Goal: Task Accomplishment & Management: Manage account settings

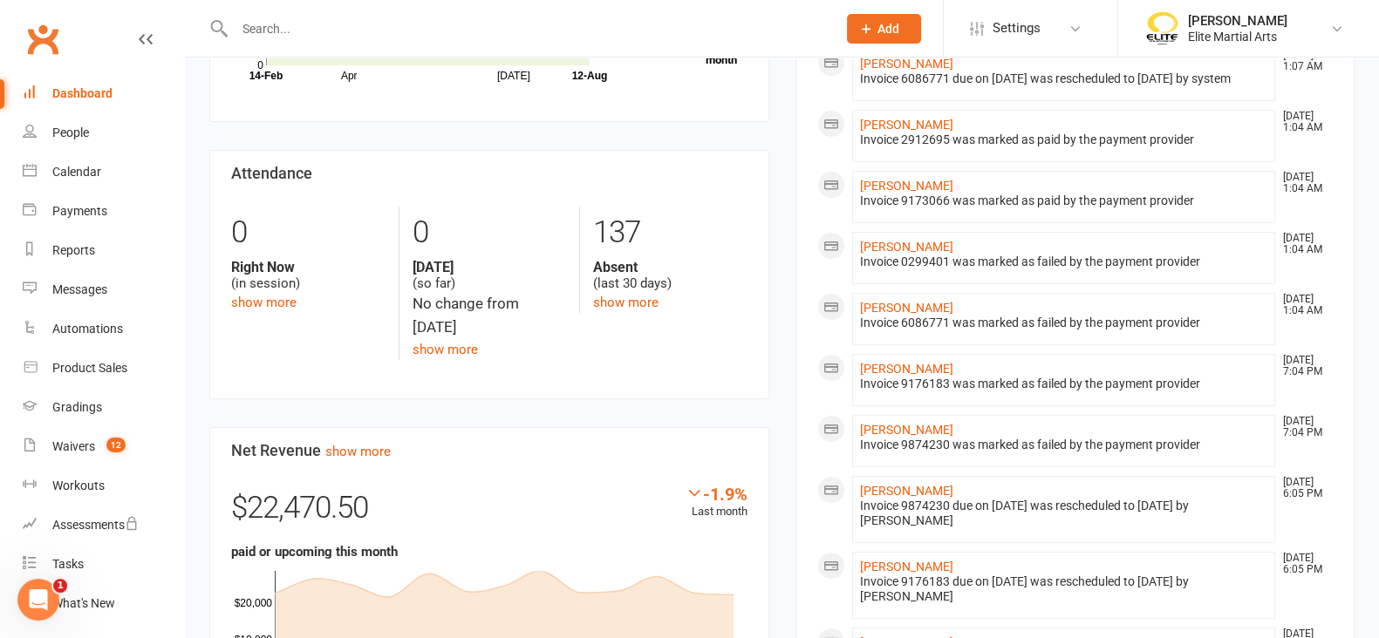
scroll to position [582, 0]
click at [90, 98] on div "Dashboard" at bounding box center [82, 93] width 60 height 14
click at [60, 140] on link "People" at bounding box center [103, 132] width 161 height 39
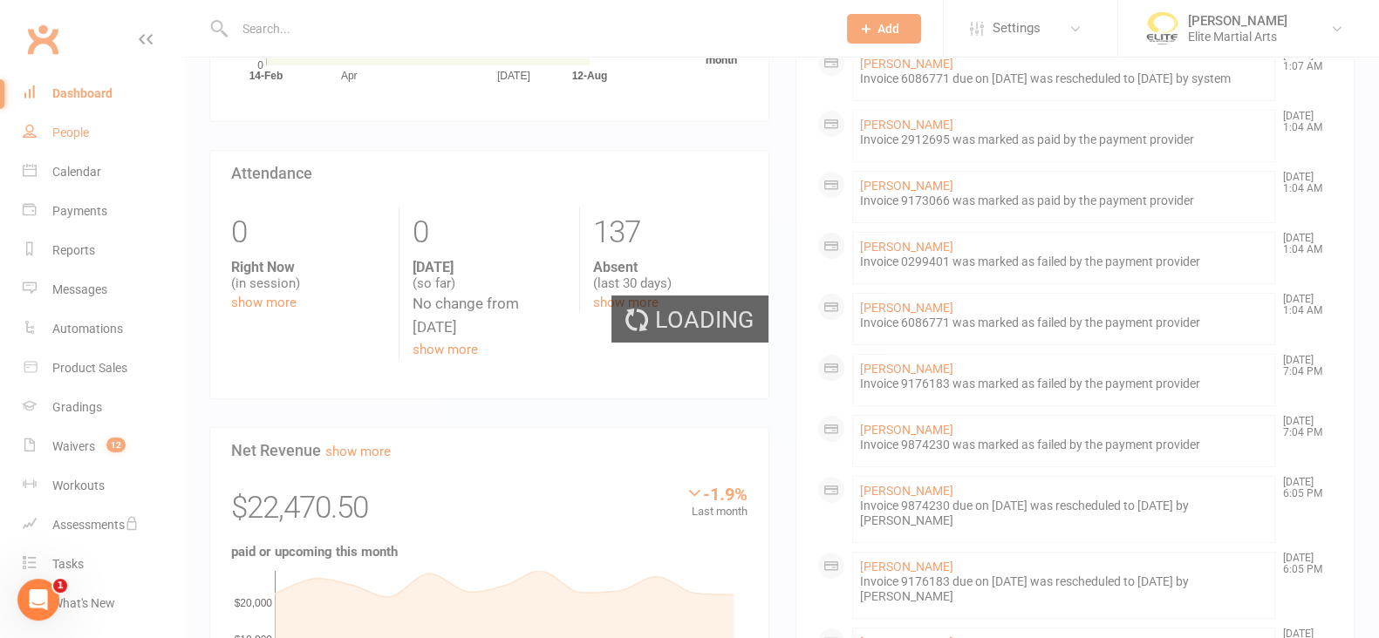
select select "100"
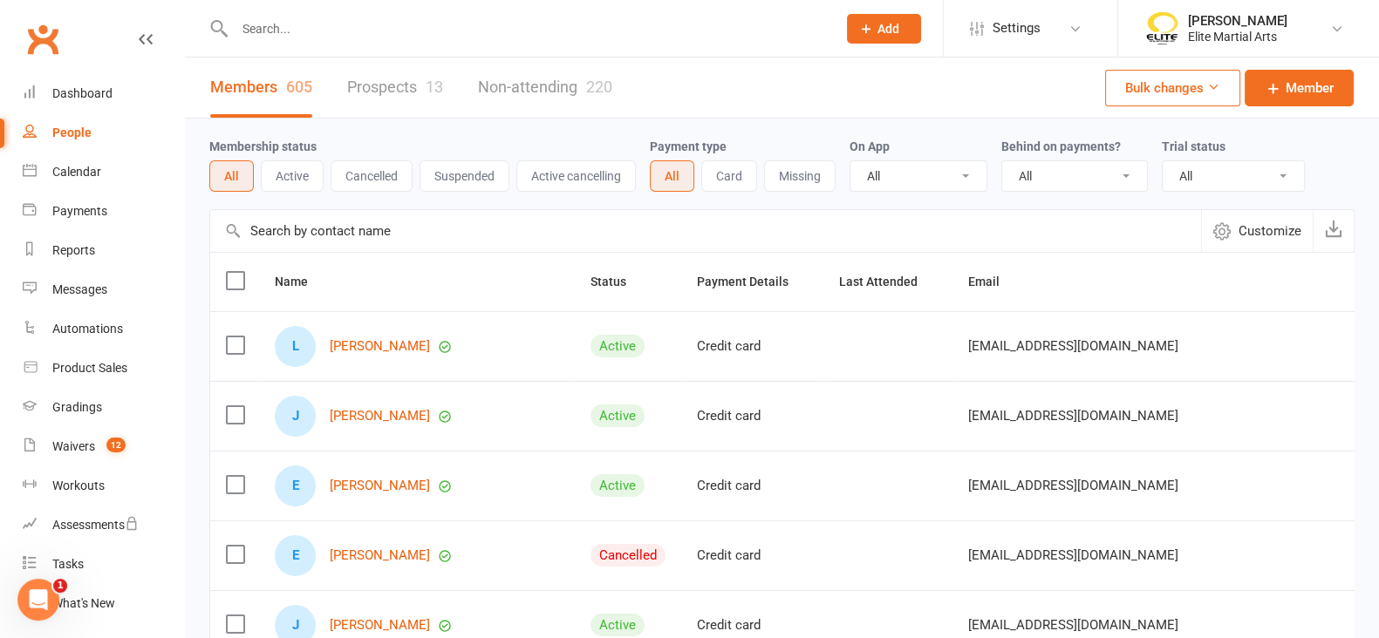
click at [292, 25] on input "text" at bounding box center [526, 29] width 595 height 24
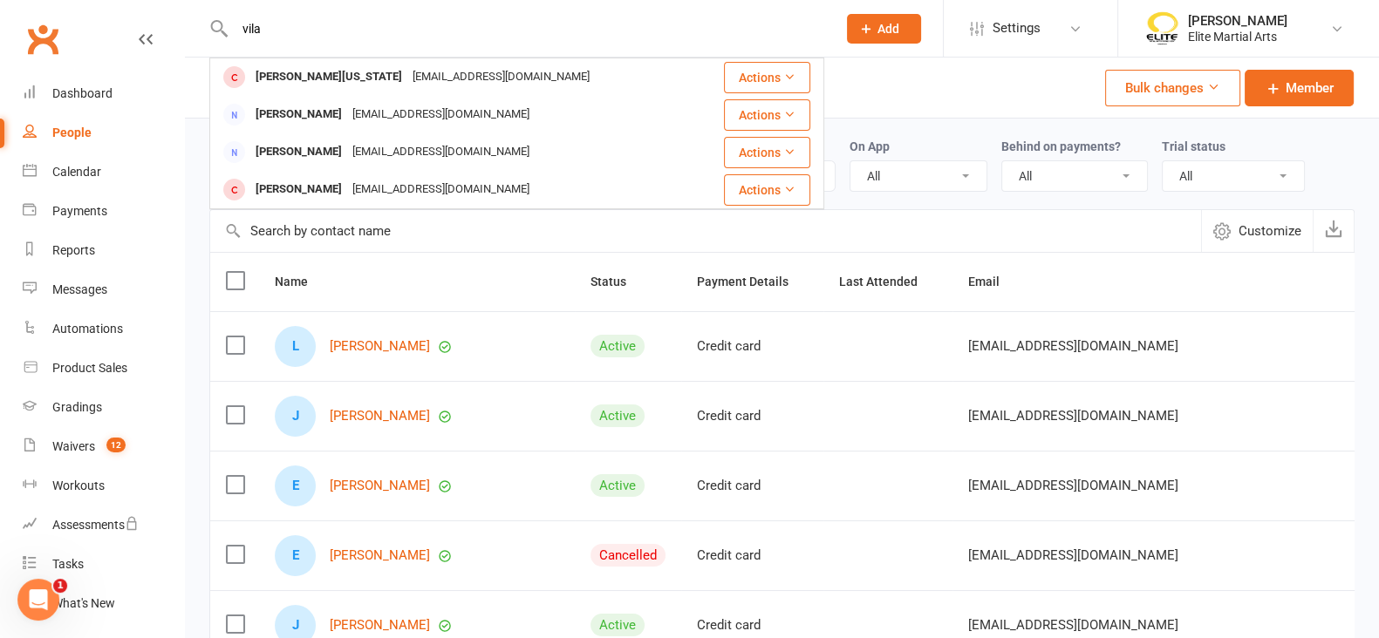
click at [292, 25] on input "vila" at bounding box center [526, 29] width 595 height 24
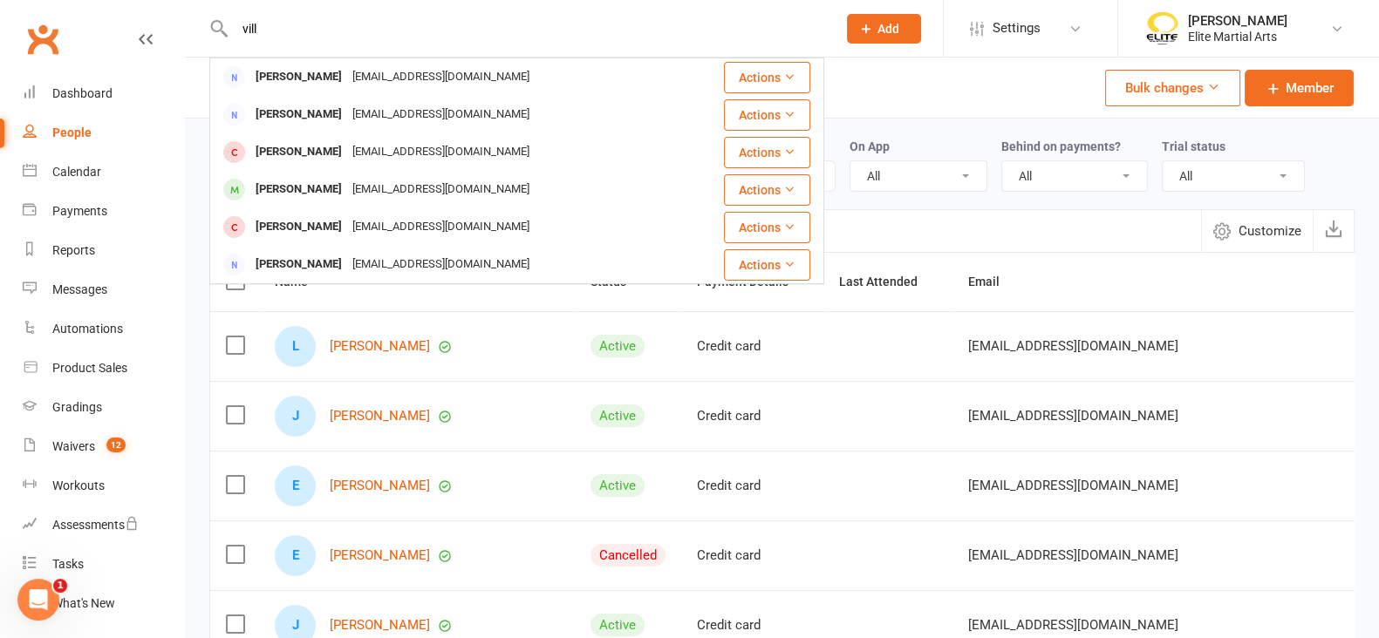
type input "vill"
click at [335, 189] on div "[PERSON_NAME]" at bounding box center [298, 189] width 97 height 25
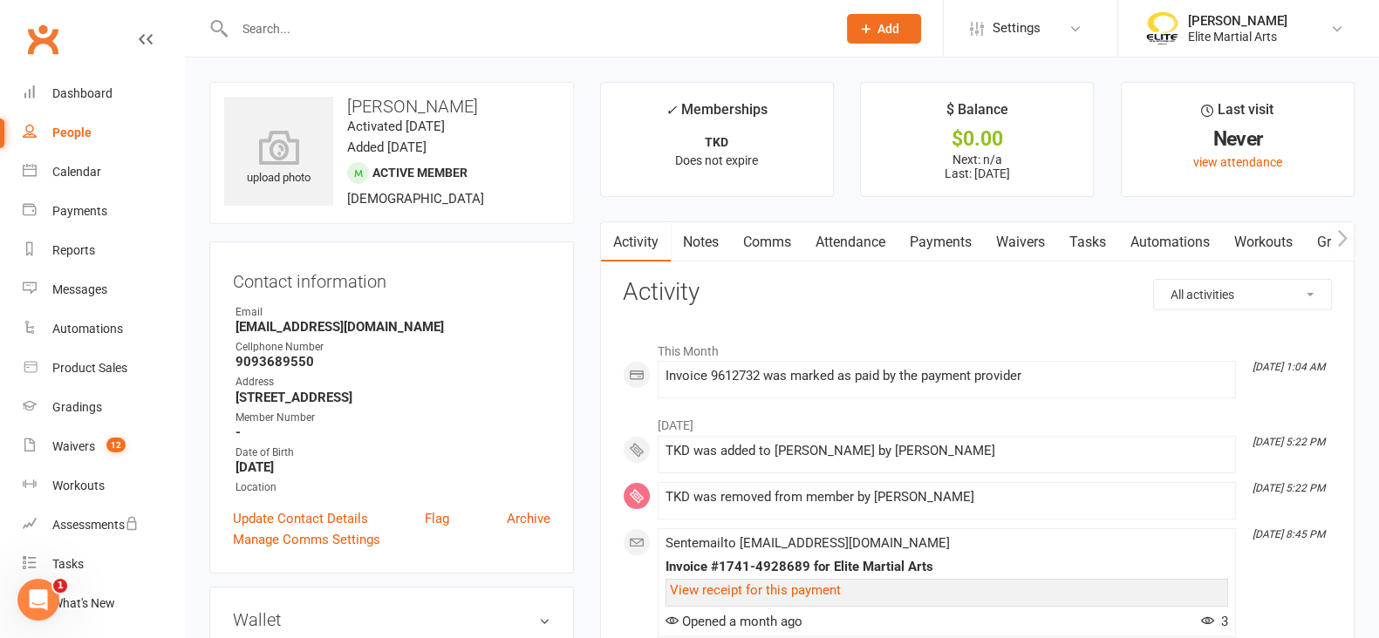
click at [939, 233] on link "Payments" at bounding box center [940, 242] width 86 height 40
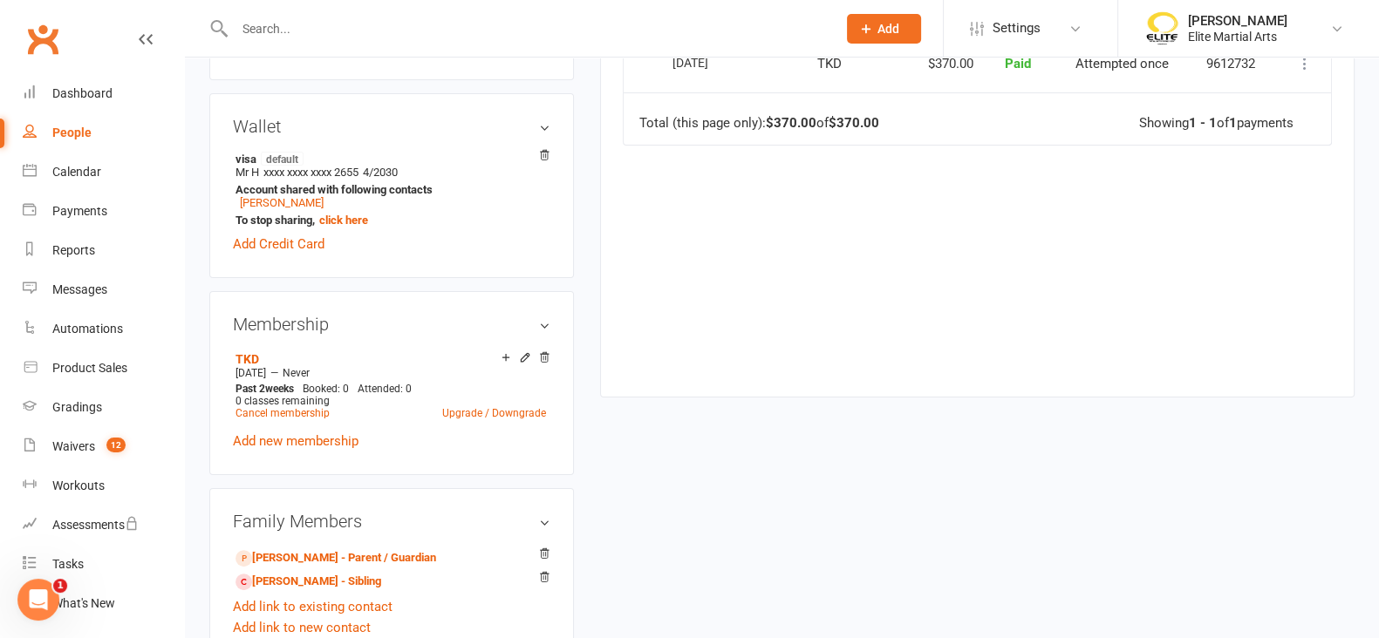
scroll to position [493, 0]
click at [542, 362] on icon at bounding box center [544, 358] width 9 height 10
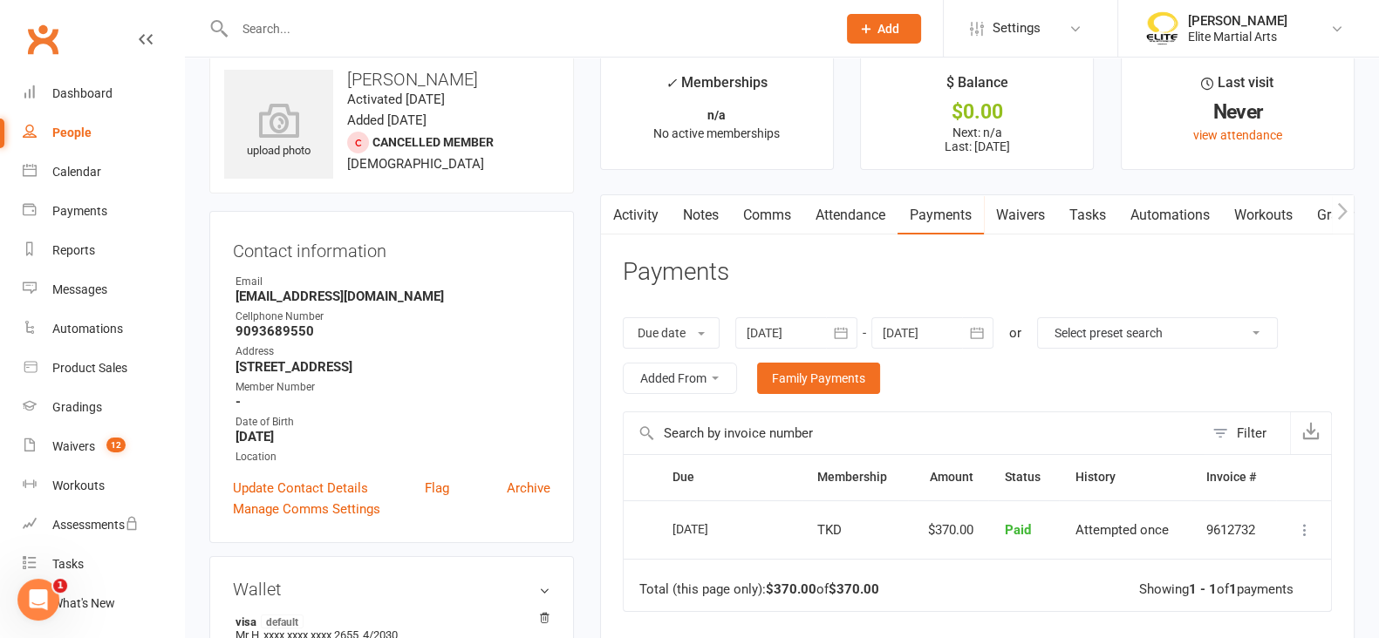
scroll to position [0, 0]
